Goal: Transaction & Acquisition: Subscribe to service/newsletter

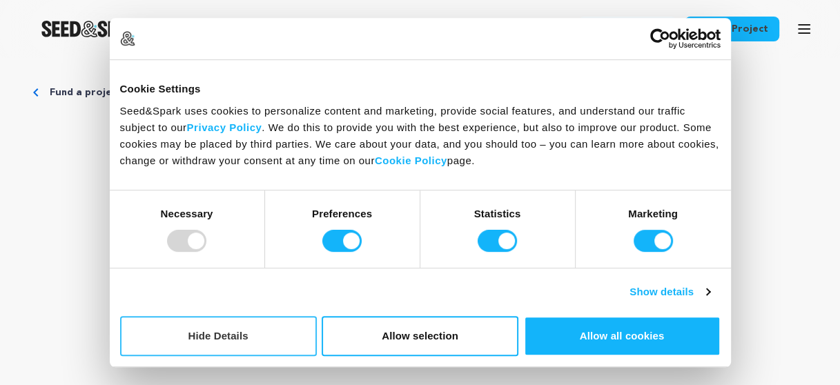
click at [208, 334] on button "Hide Details" at bounding box center [218, 336] width 197 height 40
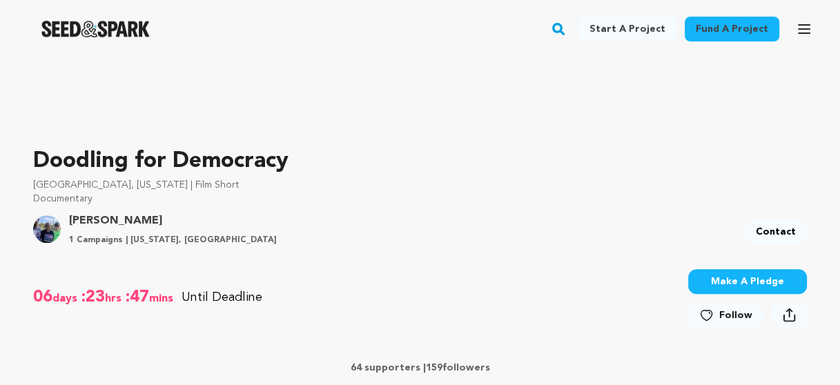
scroll to position [414, 0]
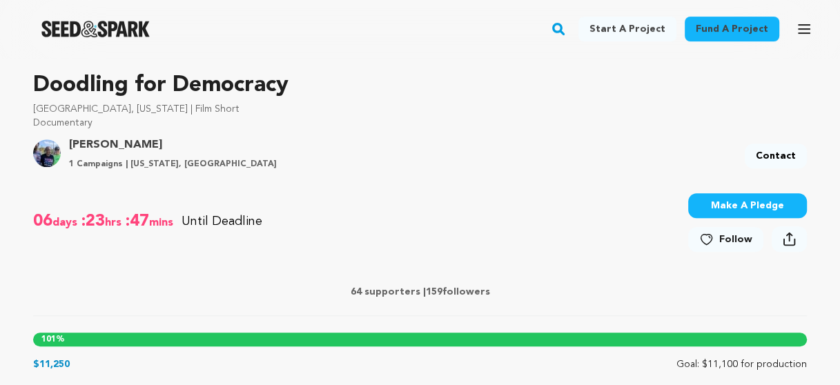
click at [710, 238] on icon at bounding box center [706, 240] width 14 height 14
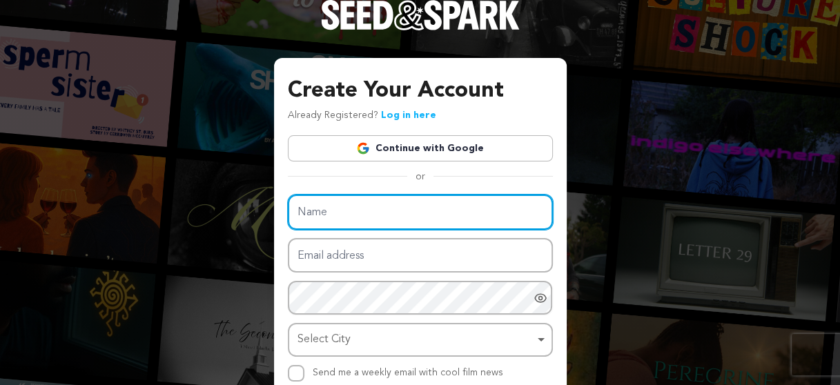
click at [363, 218] on input "Name" at bounding box center [420, 212] width 265 height 35
type input "Ebony Rivers"
type input "erivers@waltonoptions.org"
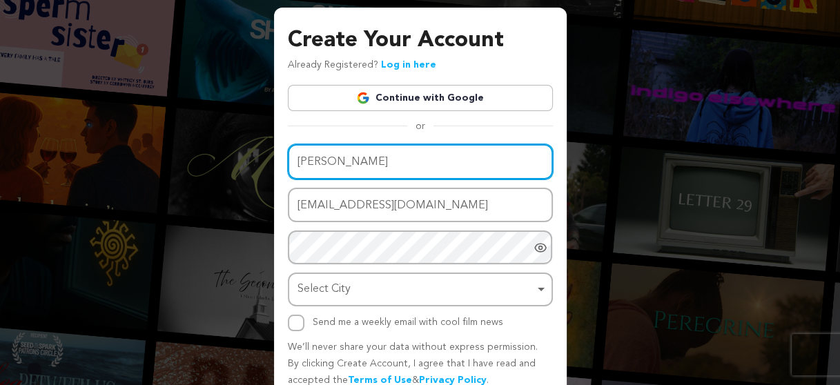
scroll to position [112, 0]
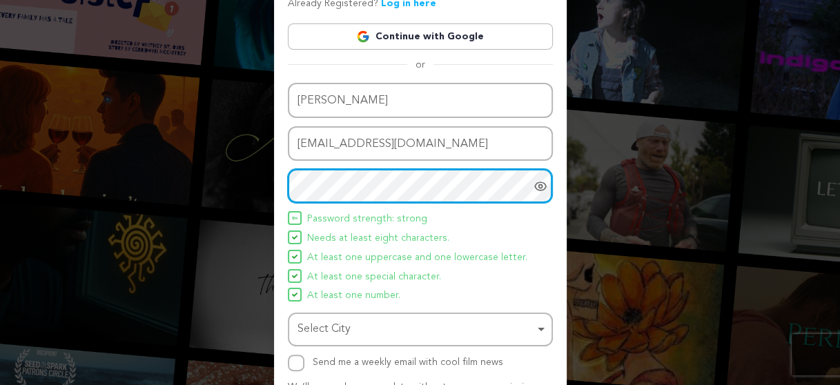
click at [420, 333] on div "Select City Remove item" at bounding box center [417, 330] width 238 height 20
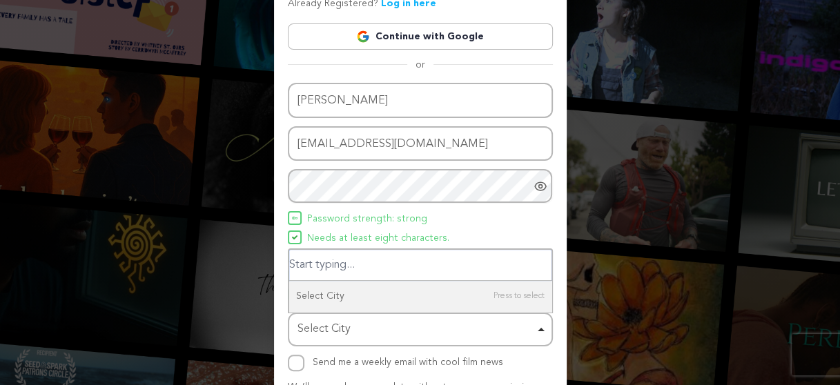
type input "w"
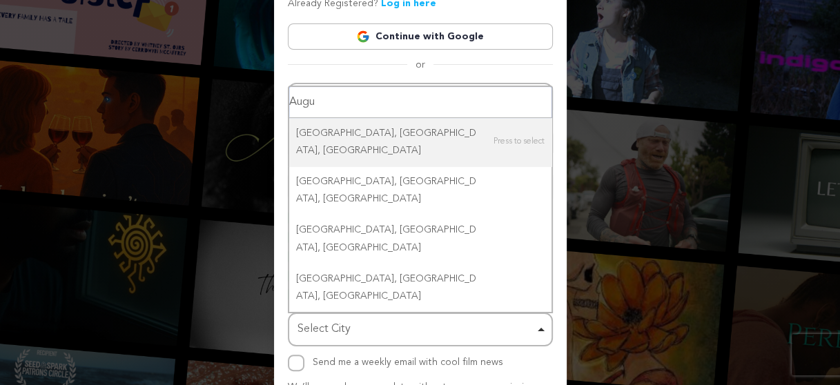
type input "Augus"
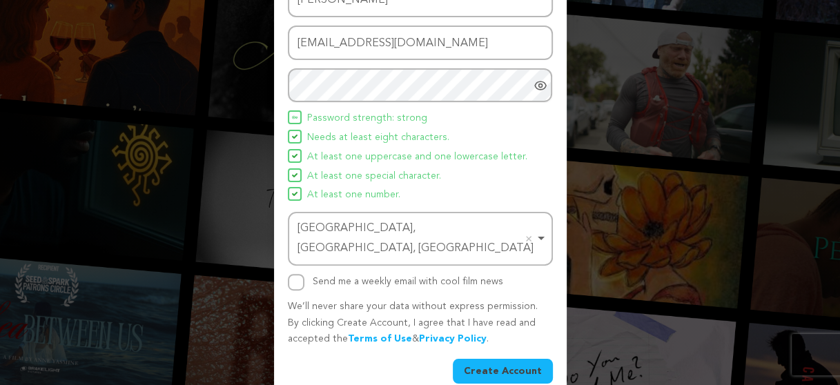
scroll to position [213, 0]
click at [296, 273] on input "Send me a weekly email with cool film news" at bounding box center [296, 281] width 17 height 17
checkbox input "true"
click at [498, 358] on button "Create Account" at bounding box center [503, 370] width 100 height 25
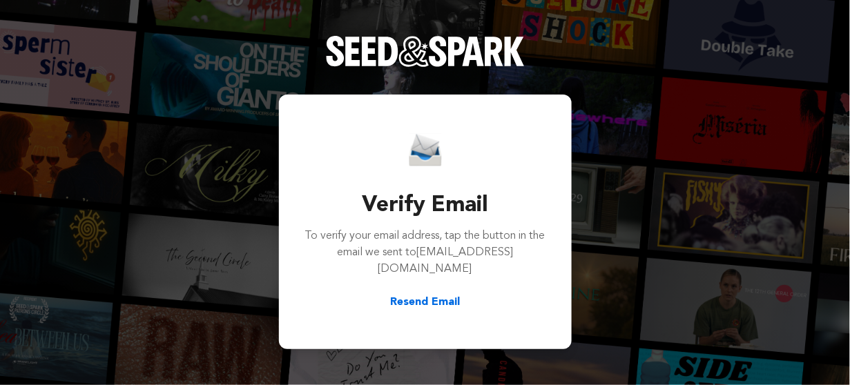
click at [645, 249] on div "Verify Email To verify your email address, tap the button in the email we sent …" at bounding box center [425, 192] width 850 height 385
click at [410, 296] on button "Resend Email" at bounding box center [425, 302] width 70 height 17
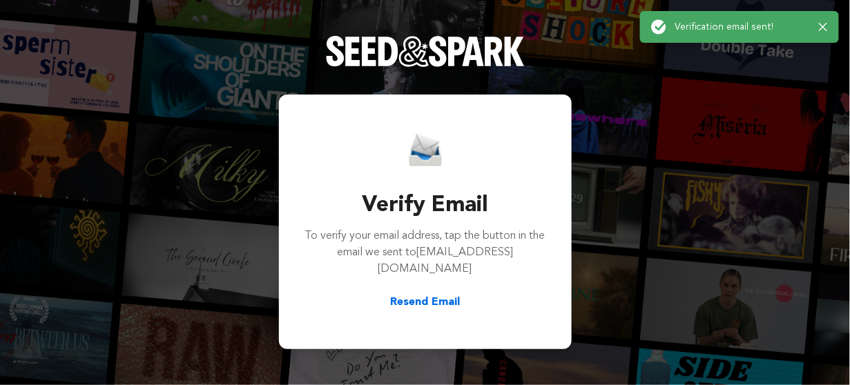
click at [826, 25] on icon "button" at bounding box center [823, 27] width 9 height 9
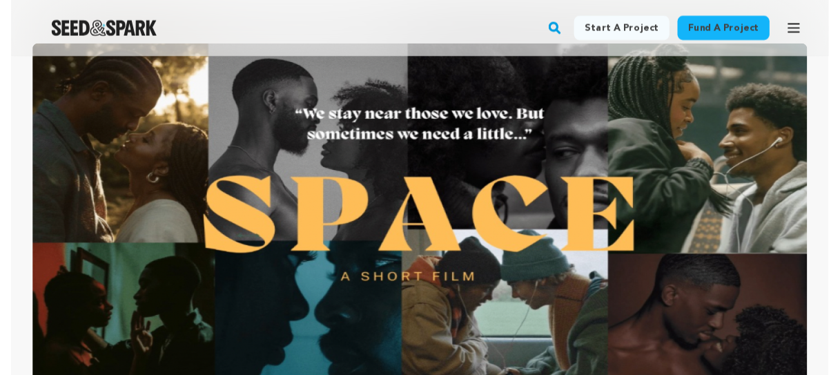
scroll to position [759, 0]
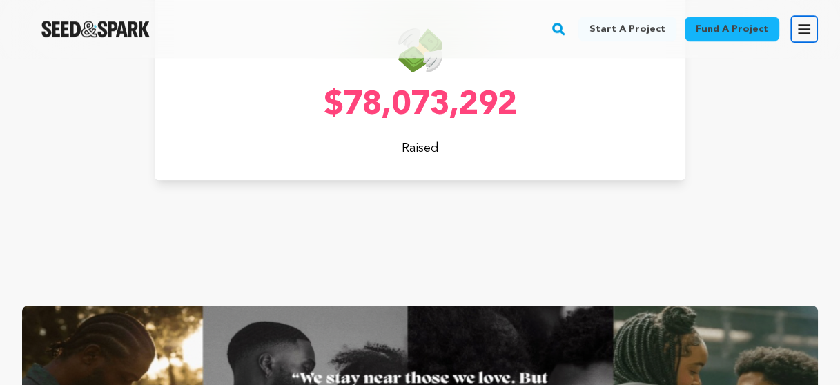
click at [808, 28] on icon "button" at bounding box center [804, 29] width 11 height 8
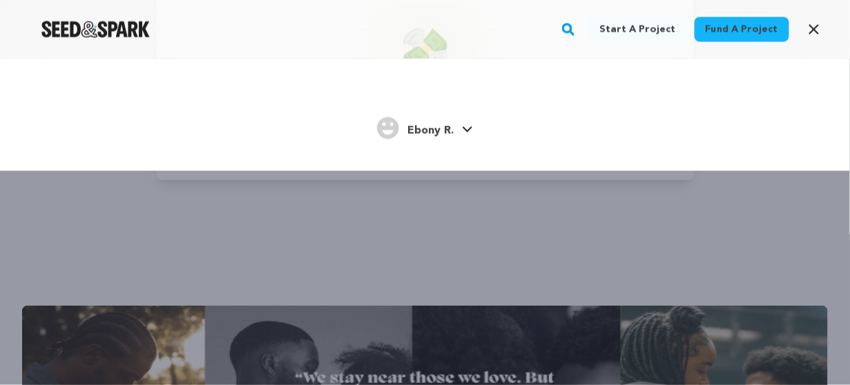
click at [732, 29] on link "Fund a project" at bounding box center [742, 29] width 95 height 25
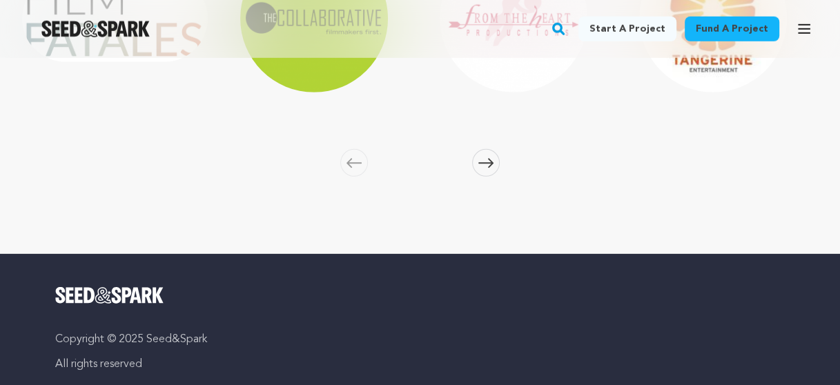
scroll to position [3038, 0]
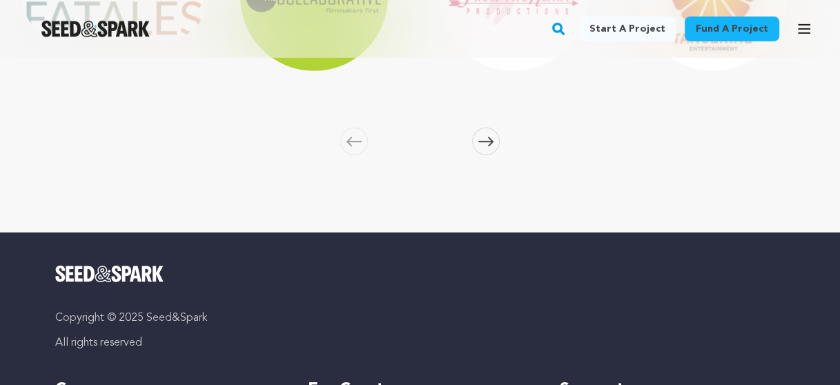
click at [484, 140] on icon at bounding box center [485, 142] width 15 height 10
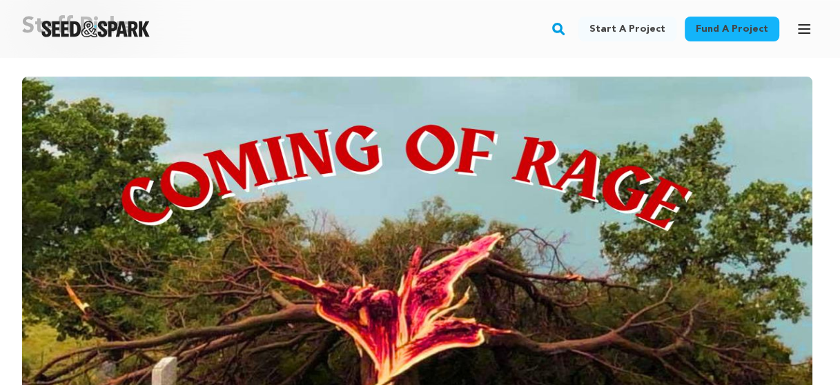
scroll to position [0, 0]
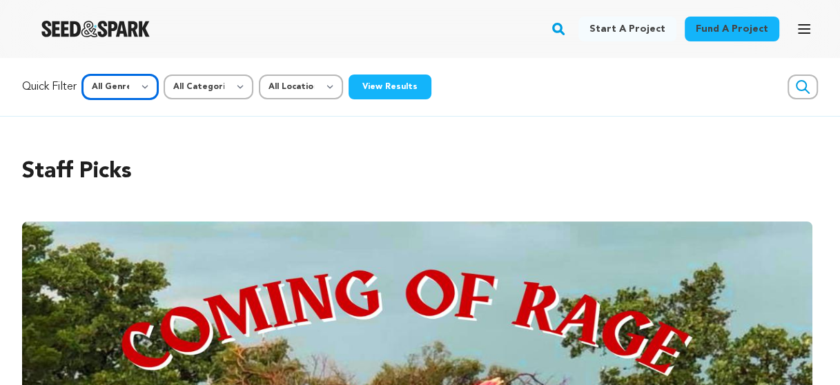
click at [146, 89] on select "All Genre Action Adventure Afrobeat Alternative Ambient Animation Bebop Big Ban…" at bounding box center [120, 87] width 76 height 25
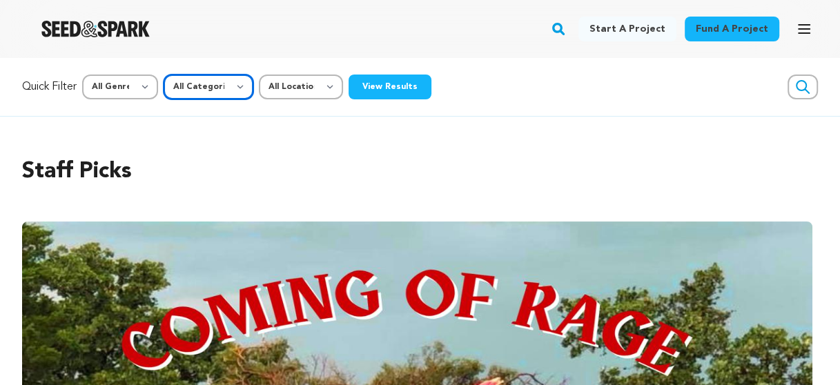
click at [211, 88] on select "All Categories Film Feature Film Short Series Music Video Comics Artist Residen…" at bounding box center [209, 87] width 90 height 25
select select "383"
click at [165, 75] on select "All Categories Film Feature Film Short Series Music Video Comics Artist Residen…" at bounding box center [209, 87] width 90 height 25
click at [378, 88] on button "View Results" at bounding box center [390, 87] width 83 height 25
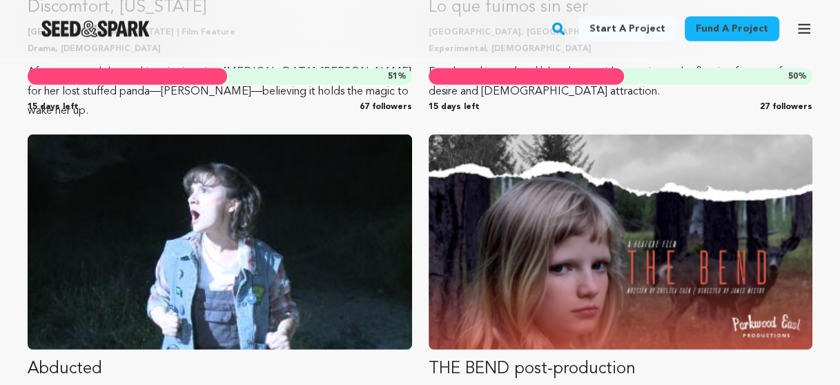
scroll to position [13619, 0]
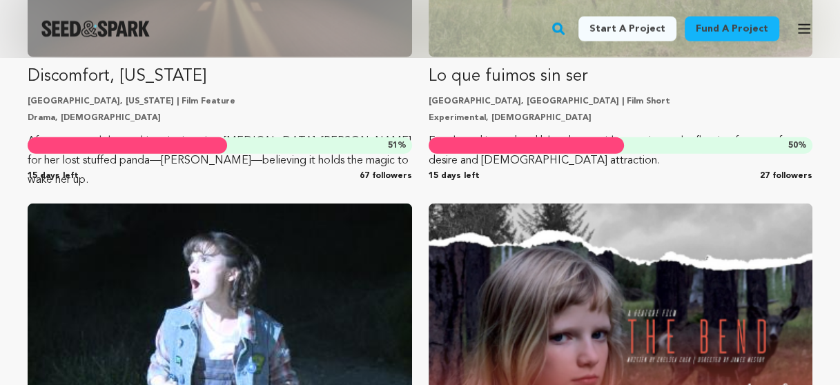
click at [566, 26] on rect "button" at bounding box center [558, 29] width 17 height 17
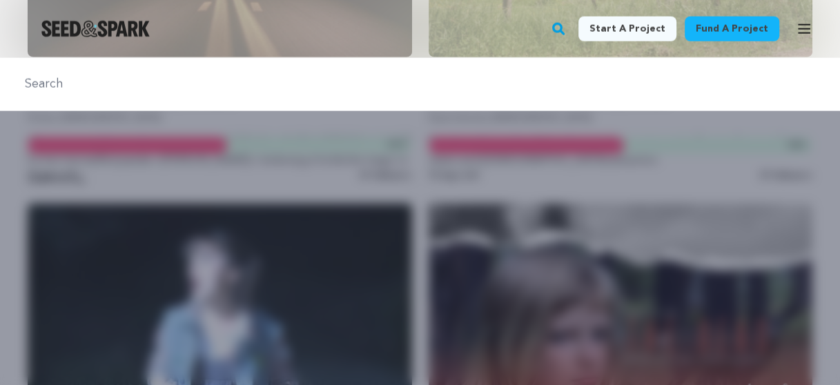
click at [209, 97] on div at bounding box center [420, 84] width 840 height 53
click at [93, 81] on input "text" at bounding box center [420, 85] width 807 height 20
type input "doodling for democracy"
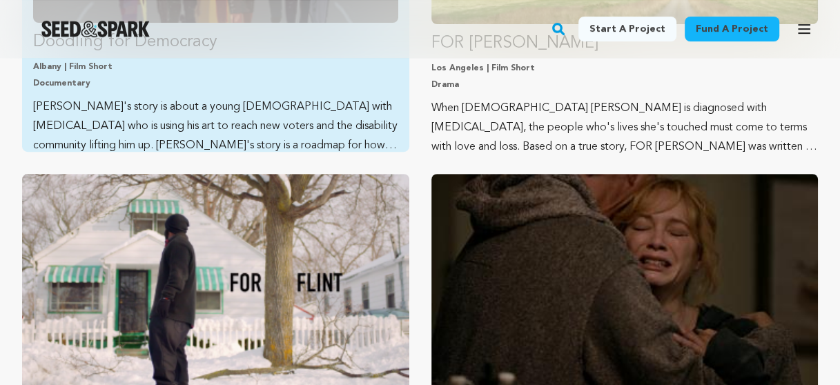
scroll to position [207, 0]
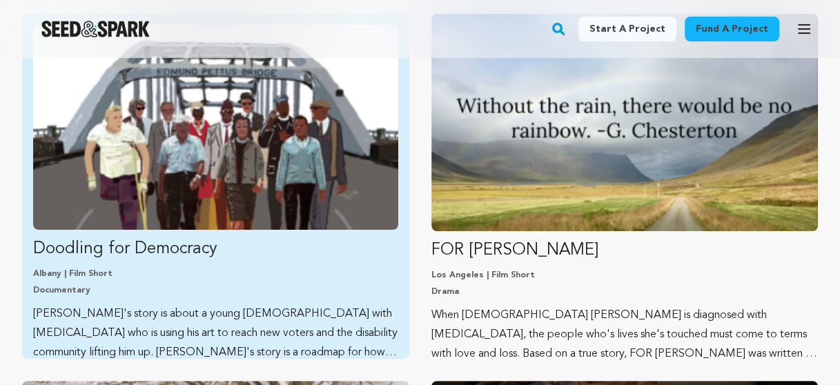
click at [154, 244] on p "Doodling for Democracy" at bounding box center [215, 249] width 365 height 22
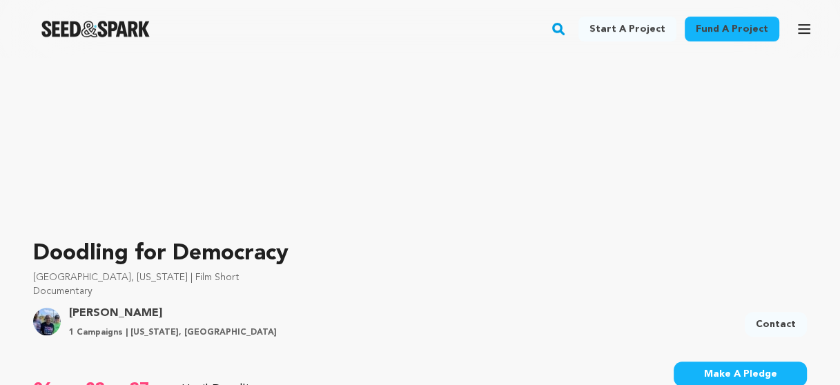
scroll to position [276, 0]
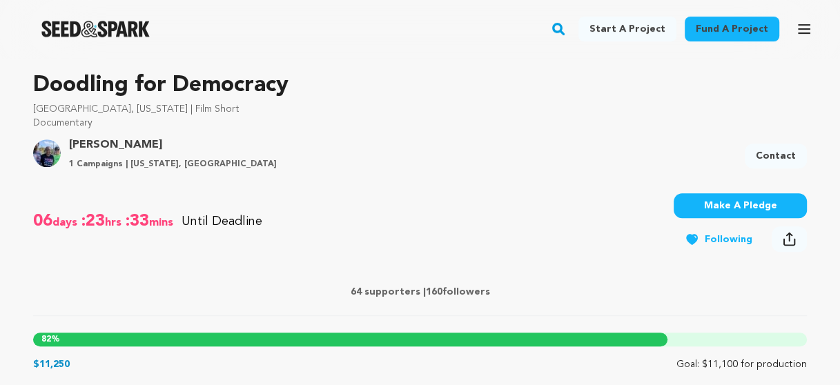
scroll to position [69, 0]
